Goal: Information Seeking & Learning: Learn about a topic

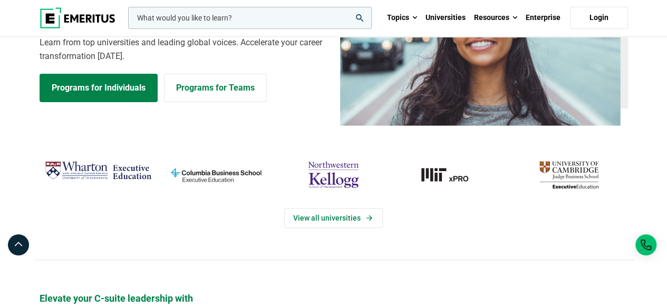
scroll to position [158, 0]
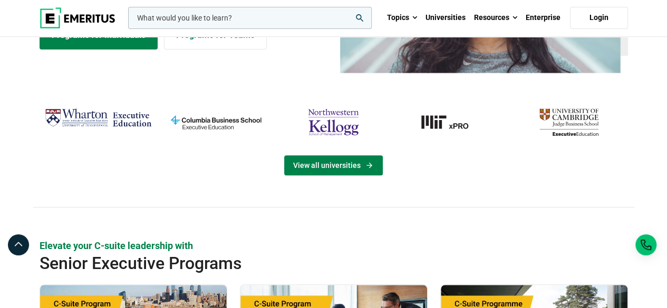
click at [365, 163] on icon "View Universities" at bounding box center [369, 165] width 9 height 8
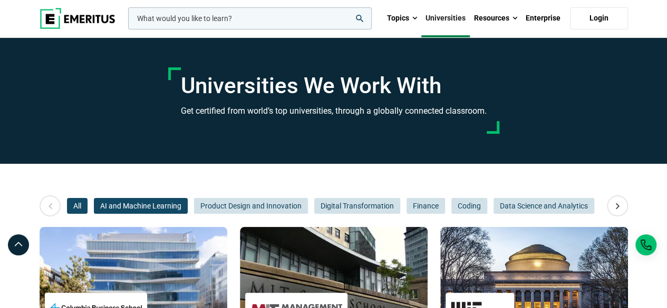
click at [118, 206] on span "AI and Machine Learning" at bounding box center [141, 206] width 94 height 16
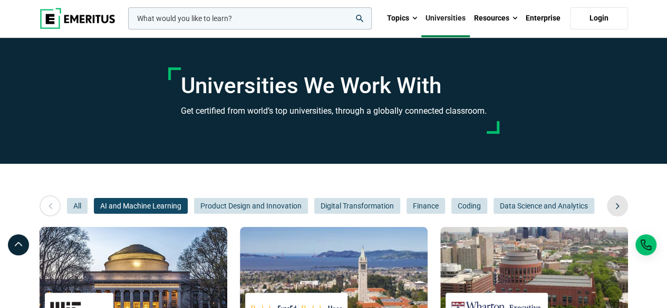
click at [616, 207] on icon at bounding box center [617, 206] width 18 height 19
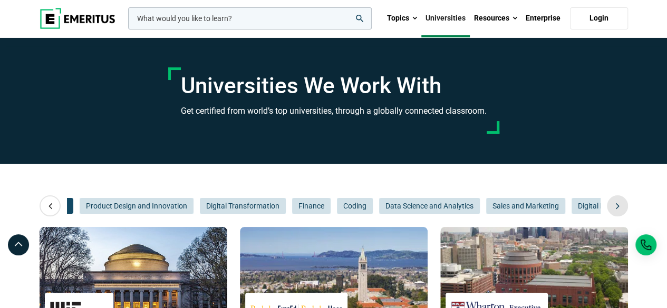
scroll to position [0, 158]
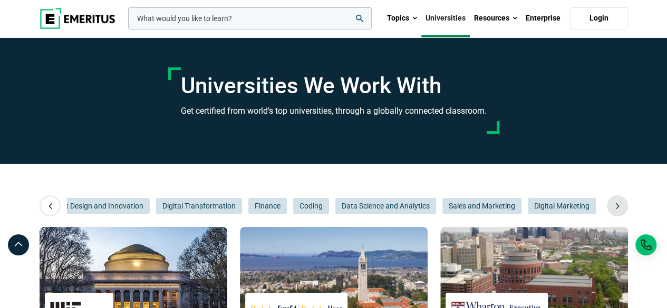
click at [616, 207] on icon at bounding box center [617, 206] width 18 height 19
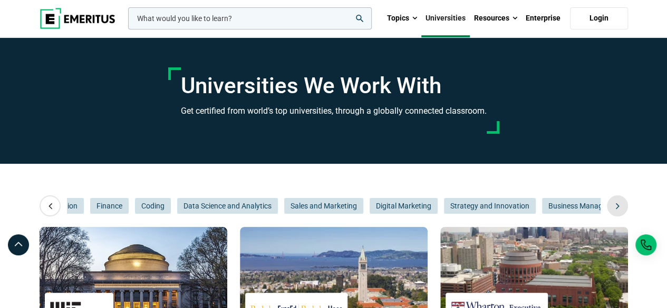
click at [616, 207] on icon at bounding box center [617, 206] width 18 height 19
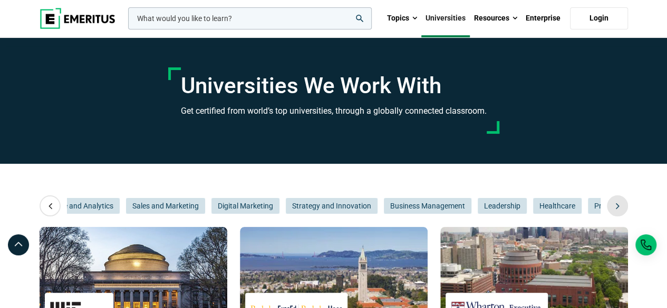
click at [616, 207] on icon at bounding box center [617, 206] width 18 height 19
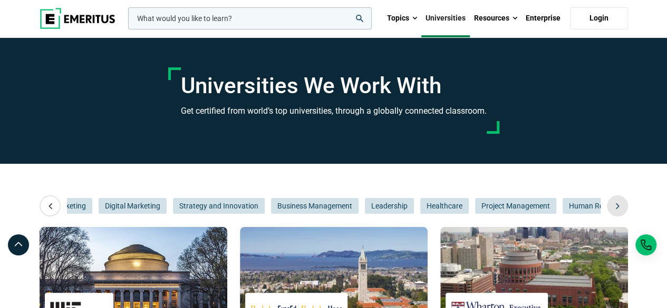
scroll to position [0, 632]
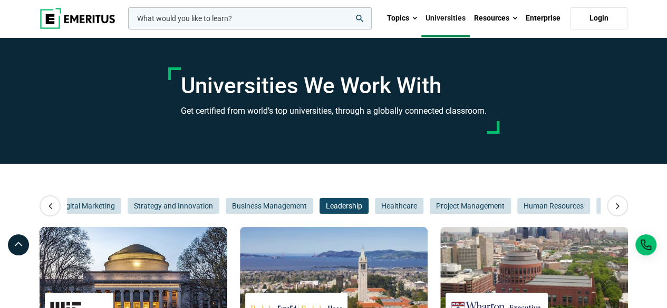
click at [338, 206] on span "Leadership" at bounding box center [343, 206] width 49 height 16
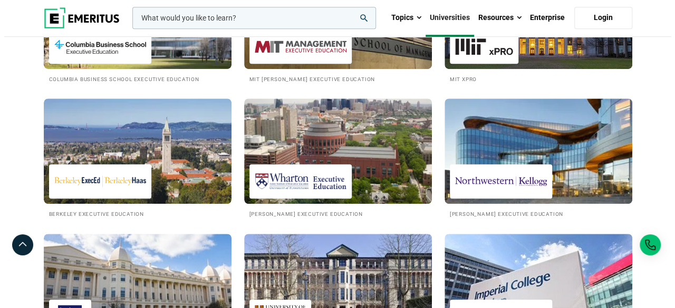
scroll to position [0, 0]
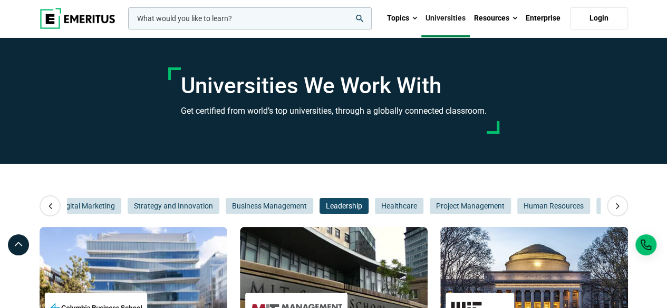
click at [269, 20] on input "woocommerce-product-search-field-0" at bounding box center [249, 18] width 243 height 22
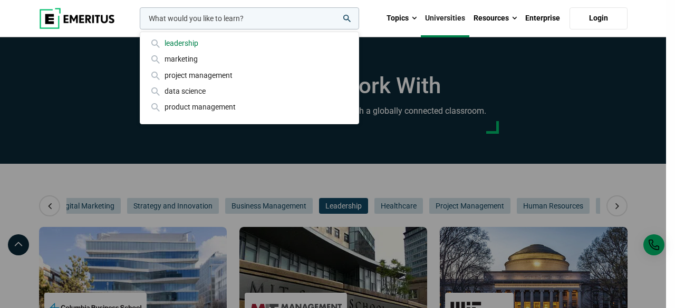
click at [207, 41] on div "leadership" at bounding box center [249, 43] width 201 height 12
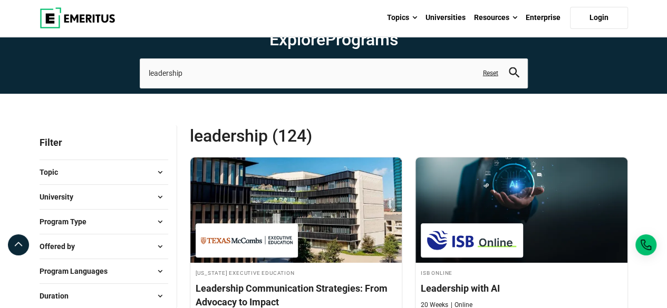
scroll to position [53, 0]
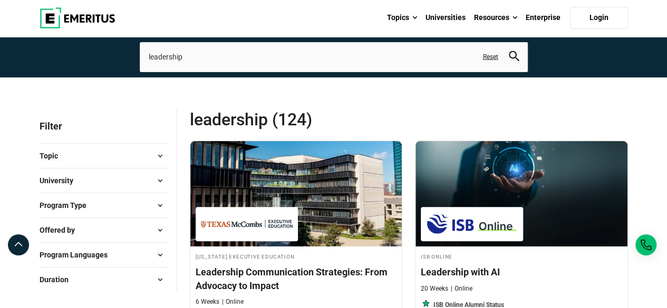
click at [161, 179] on span at bounding box center [160, 181] width 16 height 16
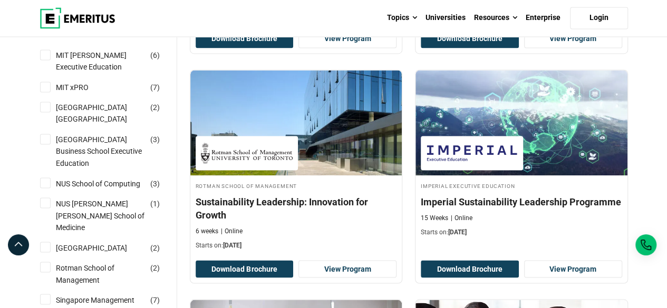
scroll to position [843, 0]
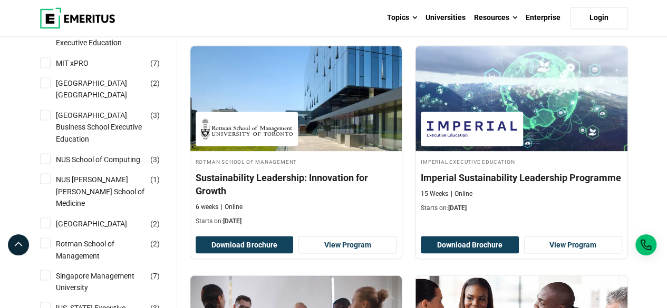
click at [50, 164] on input "NUS School of Computing ( 3 )" at bounding box center [45, 158] width 11 height 11
checkbox input "true"
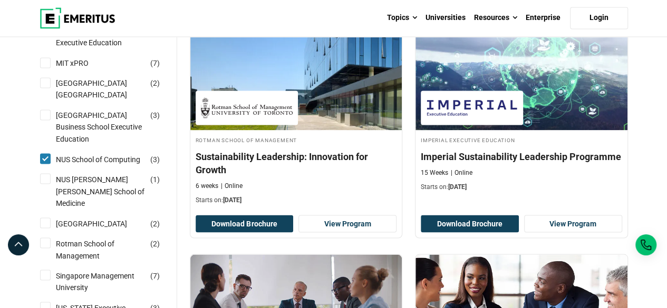
drag, startPoint x: 44, startPoint y: 151, endPoint x: 41, endPoint y: 167, distance: 16.0
click at [44, 120] on input "National University of Singapore Business School Executive Education ( 3 )" at bounding box center [45, 115] width 11 height 11
checkbox input "true"
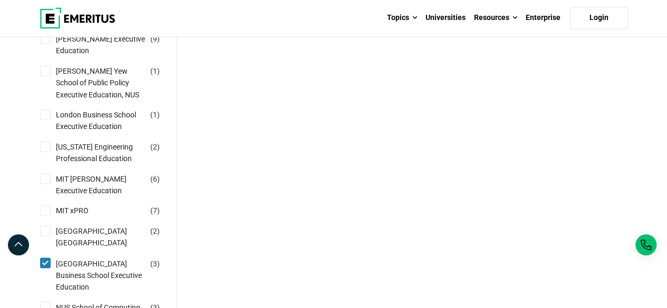
scroll to position [791, 0]
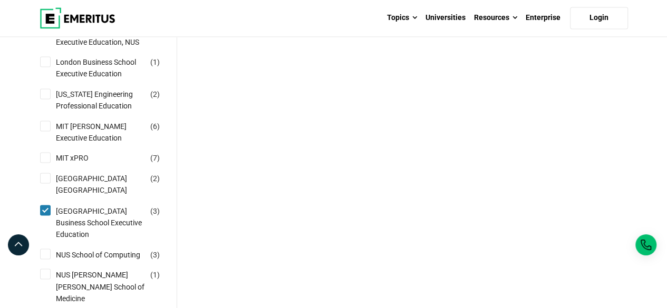
click at [44, 183] on input "Nanyang Technological University Nanyang Business School ( 2 )" at bounding box center [45, 178] width 11 height 11
checkbox input "true"
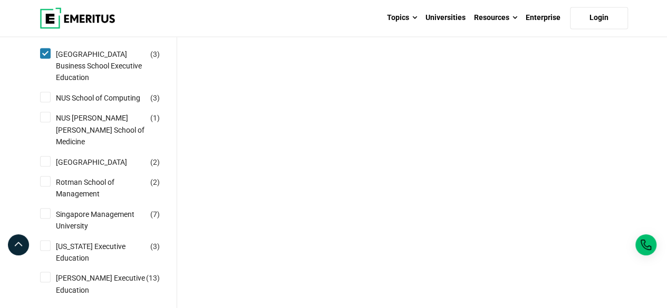
scroll to position [949, 0]
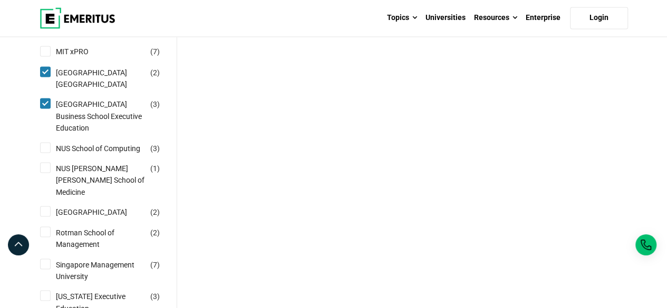
scroll to position [949, 0]
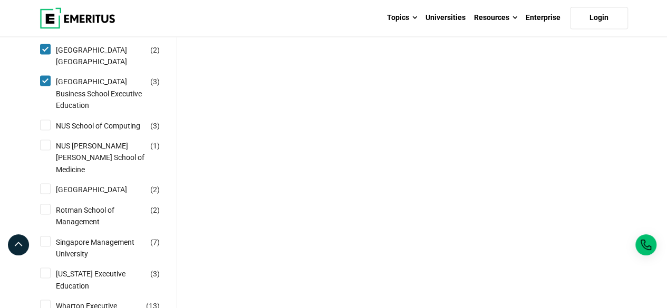
click at [43, 130] on input "NUS School of Computing ( 3 )" at bounding box center [45, 125] width 11 height 11
checkbox input "true"
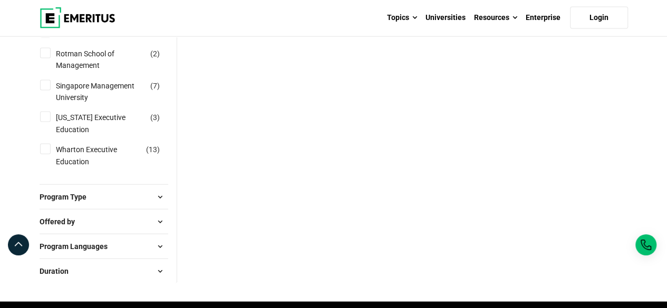
scroll to position [1107, 0]
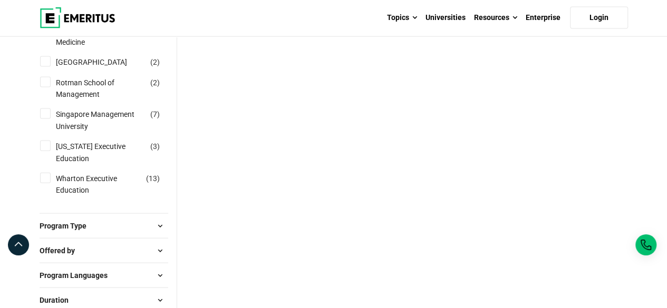
scroll to position [1107, 0]
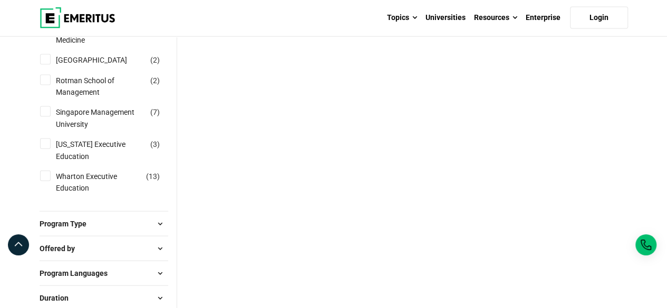
click at [43, 117] on input "Singapore Management University ( 7 )" at bounding box center [45, 111] width 11 height 11
checkbox input "true"
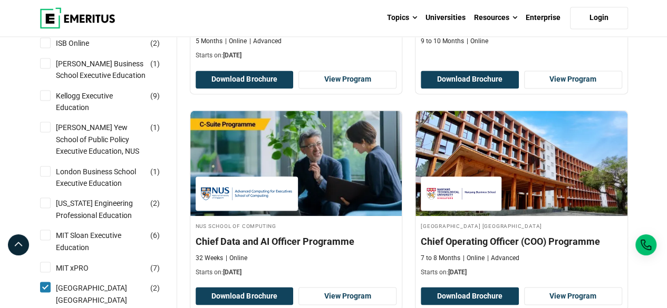
scroll to position [738, 0]
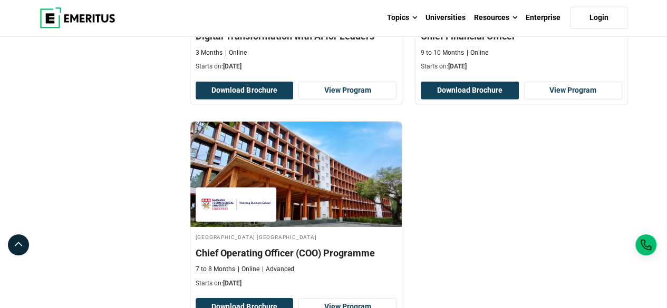
scroll to position [1581, 0]
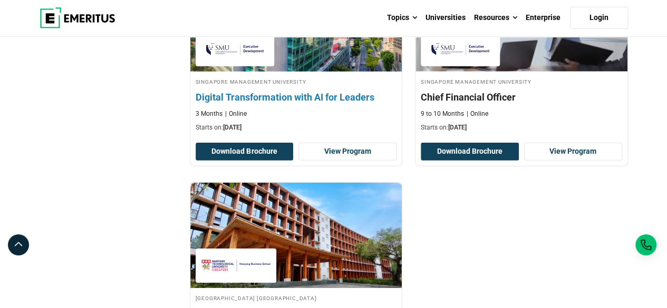
click at [290, 104] on h4 "Digital Transformation with AI for Leaders" at bounding box center [296, 97] width 201 height 13
click at [328, 161] on link "View Program" at bounding box center [347, 152] width 98 height 18
